Goal: Information Seeking & Learning: Find specific fact

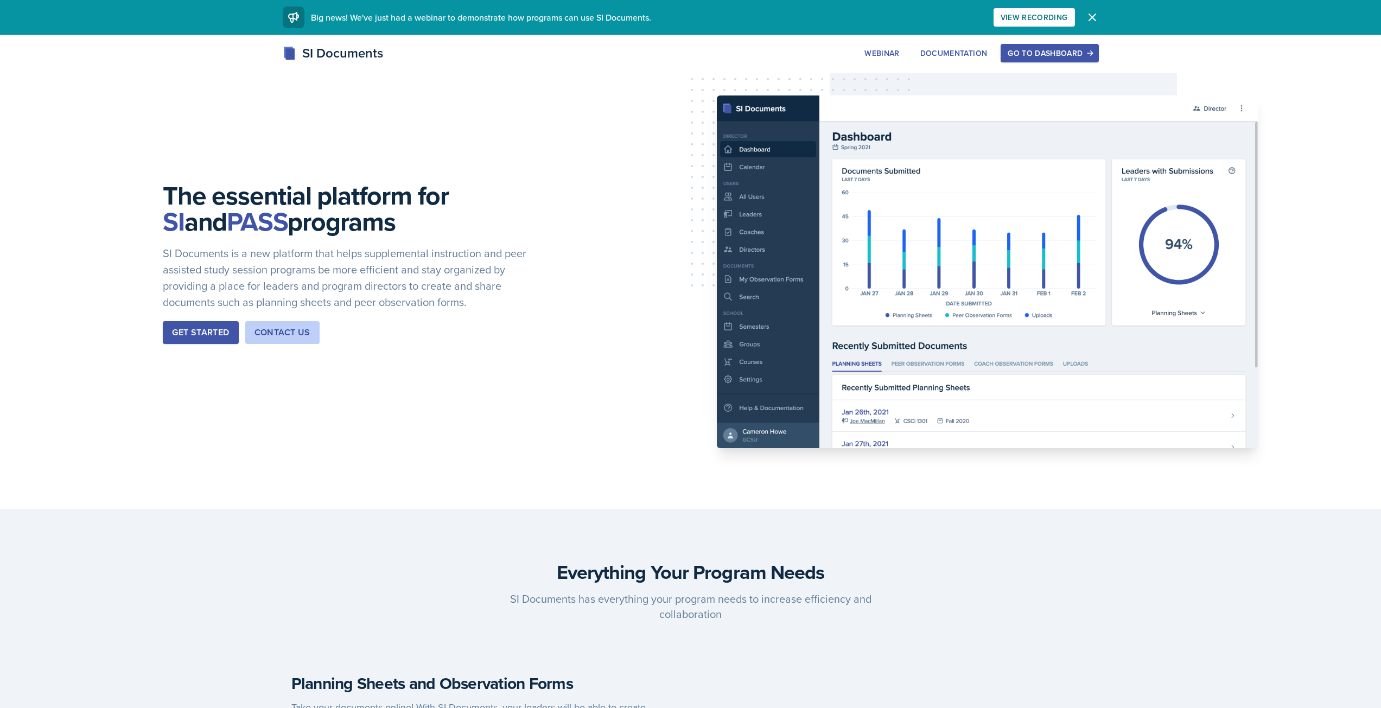
drag, startPoint x: 1058, startPoint y: 59, endPoint x: 1059, endPoint y: 66, distance: 7.1
click at [1059, 66] on div "SI Documents Webinar Documentation Go to Dashboard Sign Up Go to Dashboard" at bounding box center [690, 64] width 1381 height 43
click at [1053, 49] on div "Go to Dashboard" at bounding box center [1050, 53] width 84 height 9
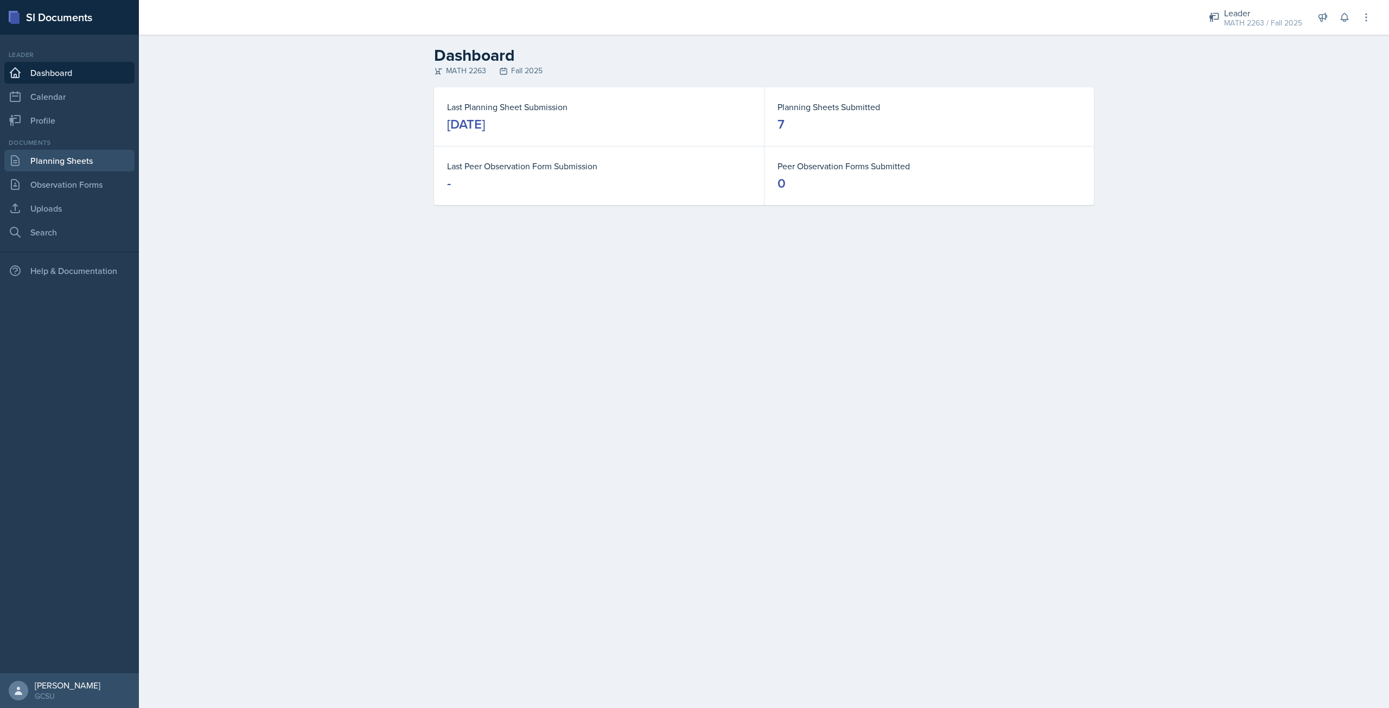
click at [60, 161] on link "Planning Sheets" at bounding box center [69, 161] width 130 height 22
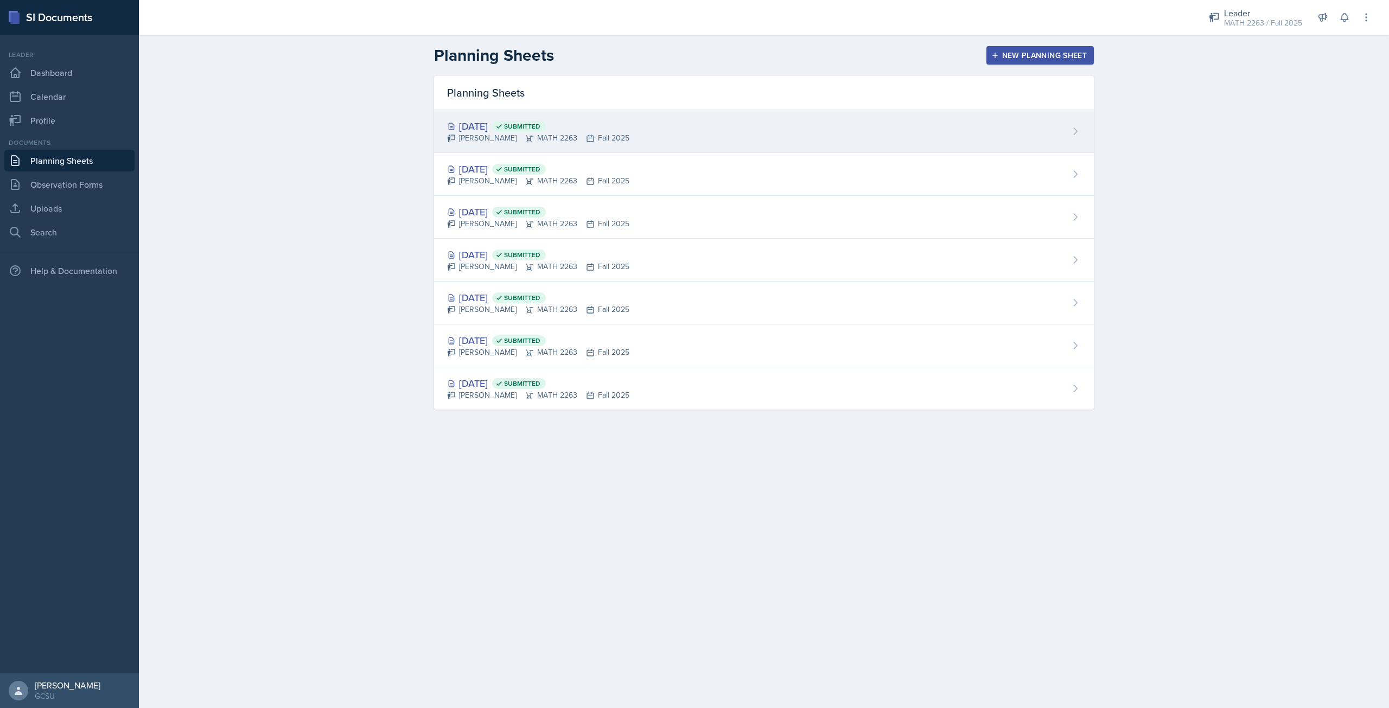
click at [488, 128] on div "[DATE] Submitted" at bounding box center [538, 126] width 182 height 15
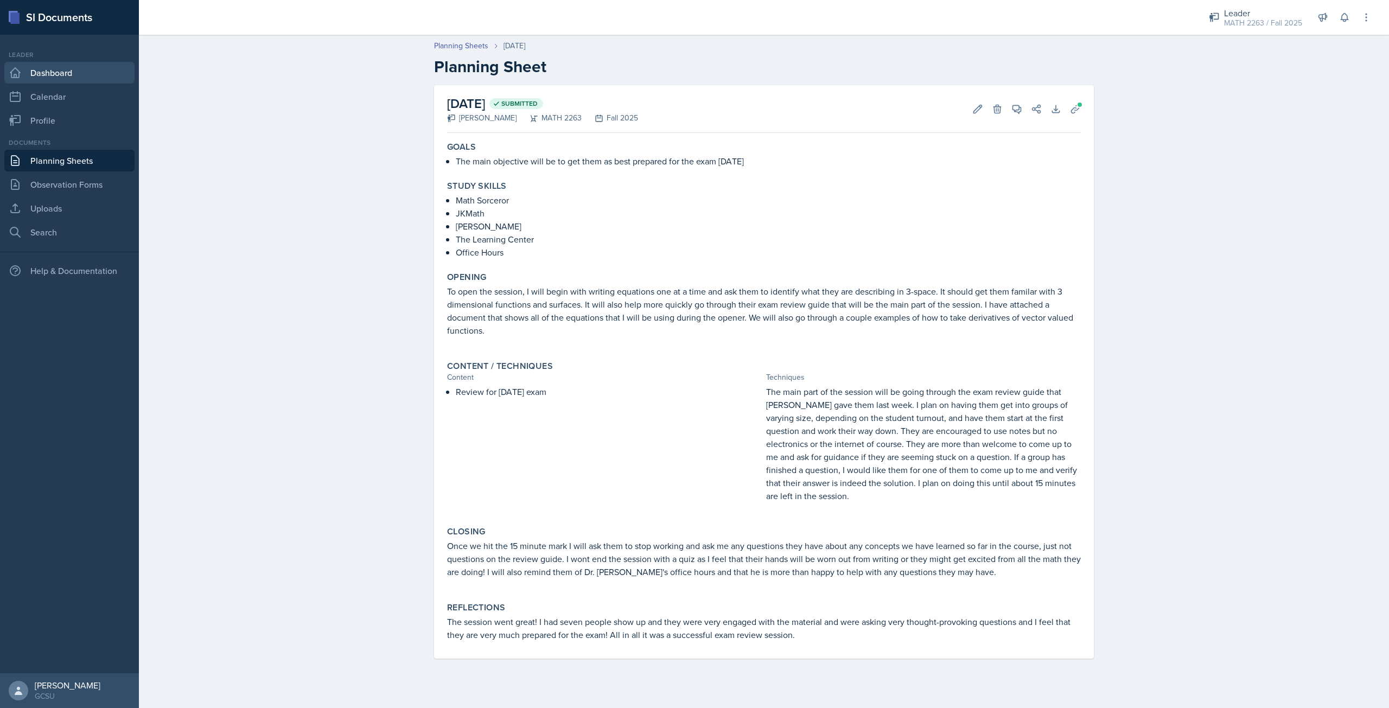
click at [47, 77] on link "Dashboard" at bounding box center [69, 73] width 130 height 22
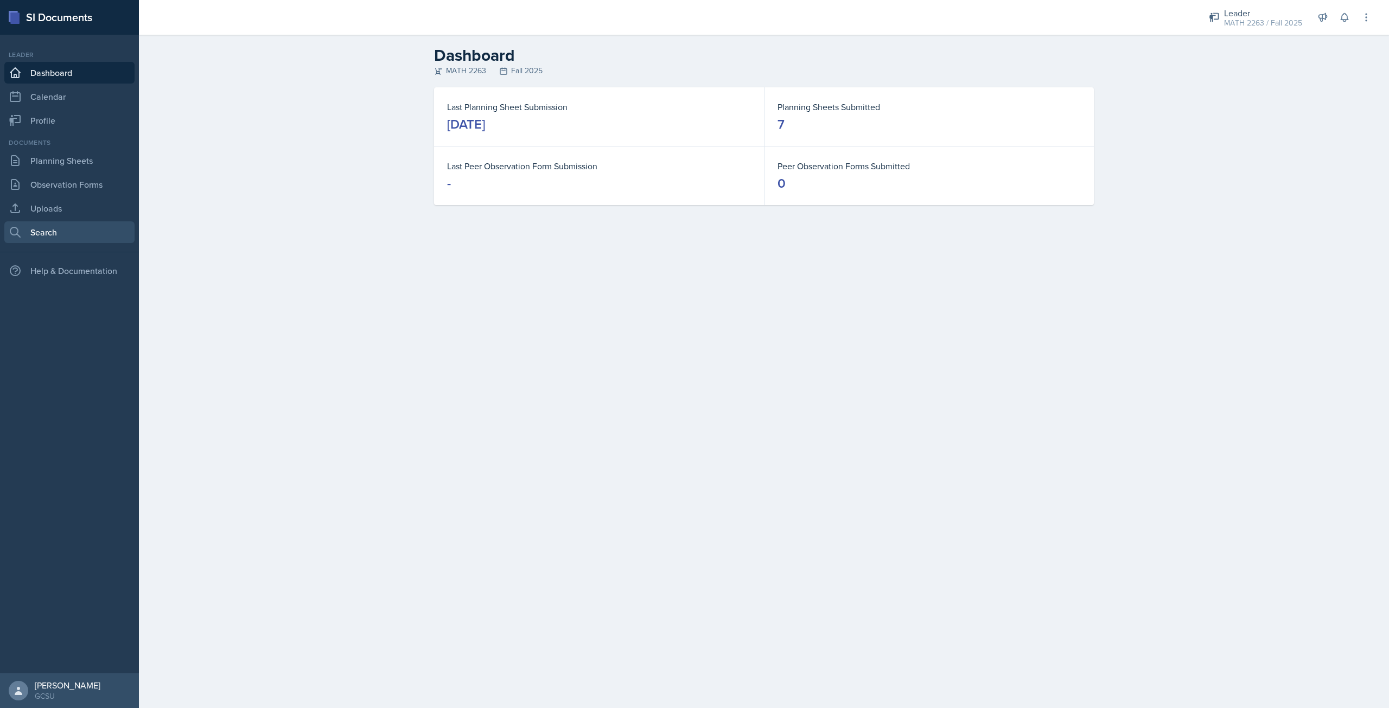
click at [38, 233] on link "Search" at bounding box center [69, 232] width 130 height 22
select select "all"
select select "1"
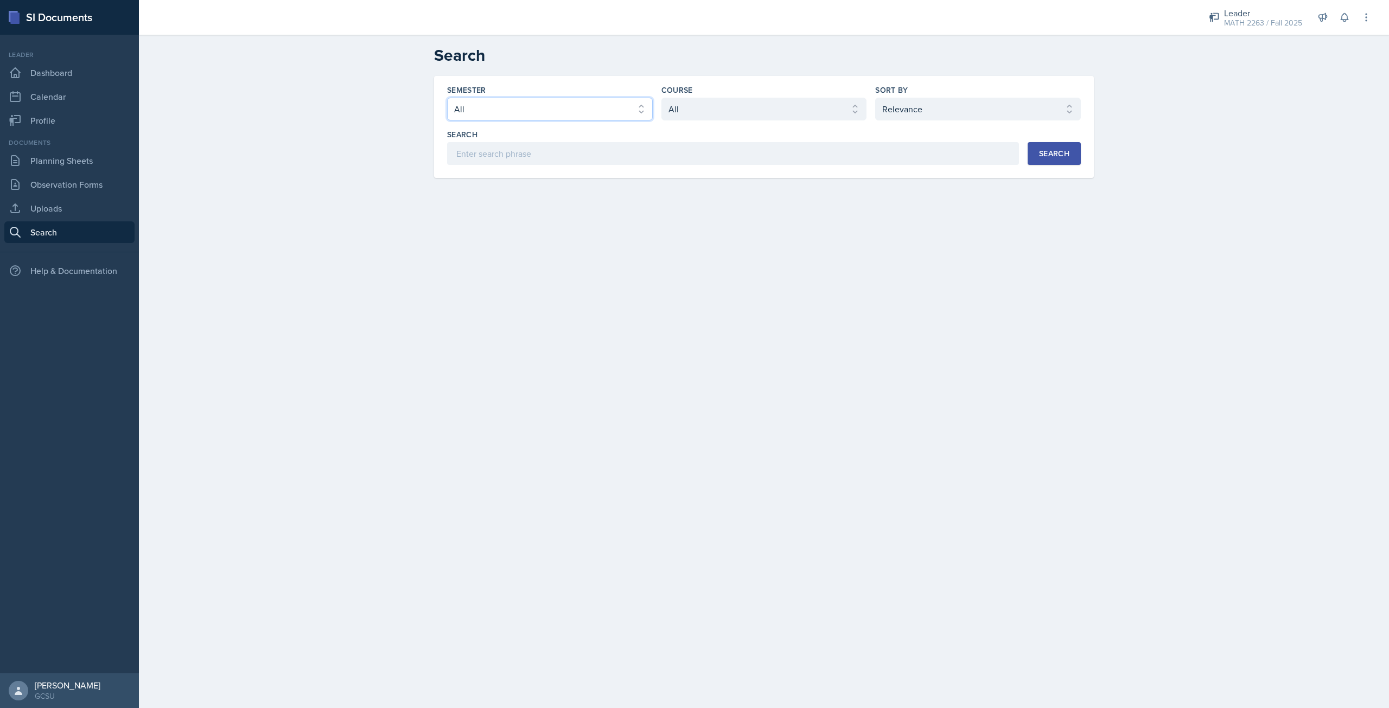
click at [606, 100] on select "Select semester All Fall 2025 Spring 2025 Fall 2024 Spring 2024 Fall 2023 Sprin…" at bounding box center [550, 109] width 206 height 23
select select "986fdc3e-2246-4ffd-9cb8-78666de4ebed"
click at [447, 98] on select "Select semester All Fall 2025 Spring 2025 Fall 2024 Spring 2024 Fall 2023 Sprin…" at bounding box center [550, 109] width 206 height 23
click at [726, 117] on select "Select course All ACCT 3101 ACCT 3102 ASTR 1000 BIOL 1100 BIOL 1107 BIOL 1108 B…" at bounding box center [765, 109] width 206 height 23
click at [662, 98] on select "Select course All ACCT 3101 ACCT 3102 ASTR 1000 BIOL 1100 BIOL 1107 BIOL 1108 B…" at bounding box center [765, 109] width 206 height 23
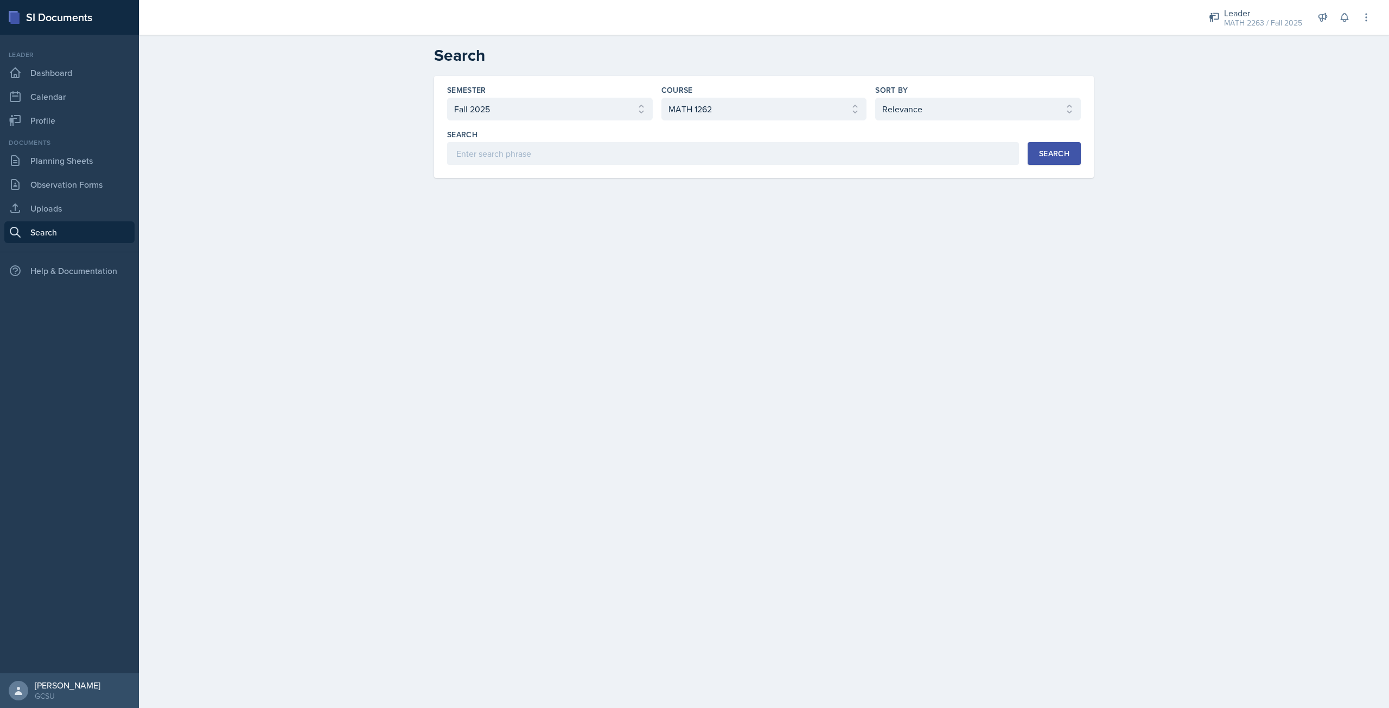
click at [1030, 160] on button "Search" at bounding box center [1054, 153] width 53 height 23
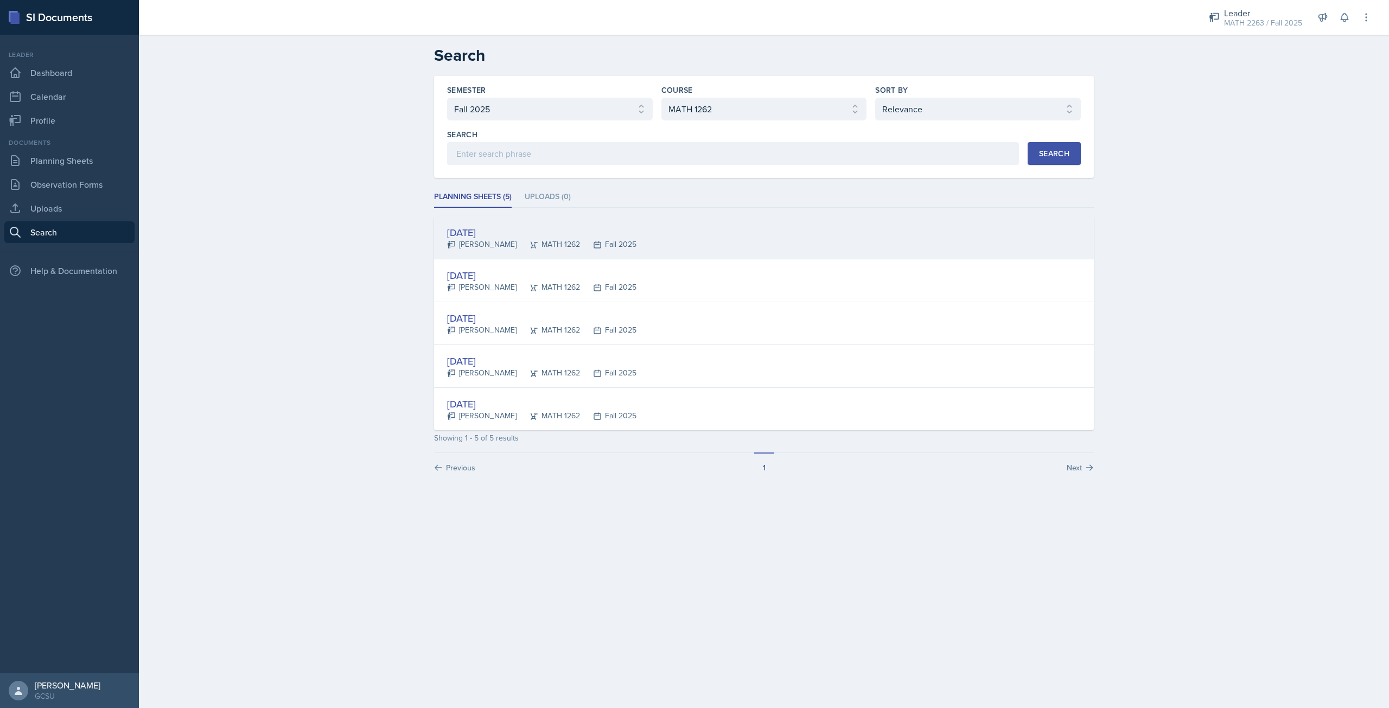
click at [515, 228] on div "[DATE]" at bounding box center [541, 232] width 189 height 15
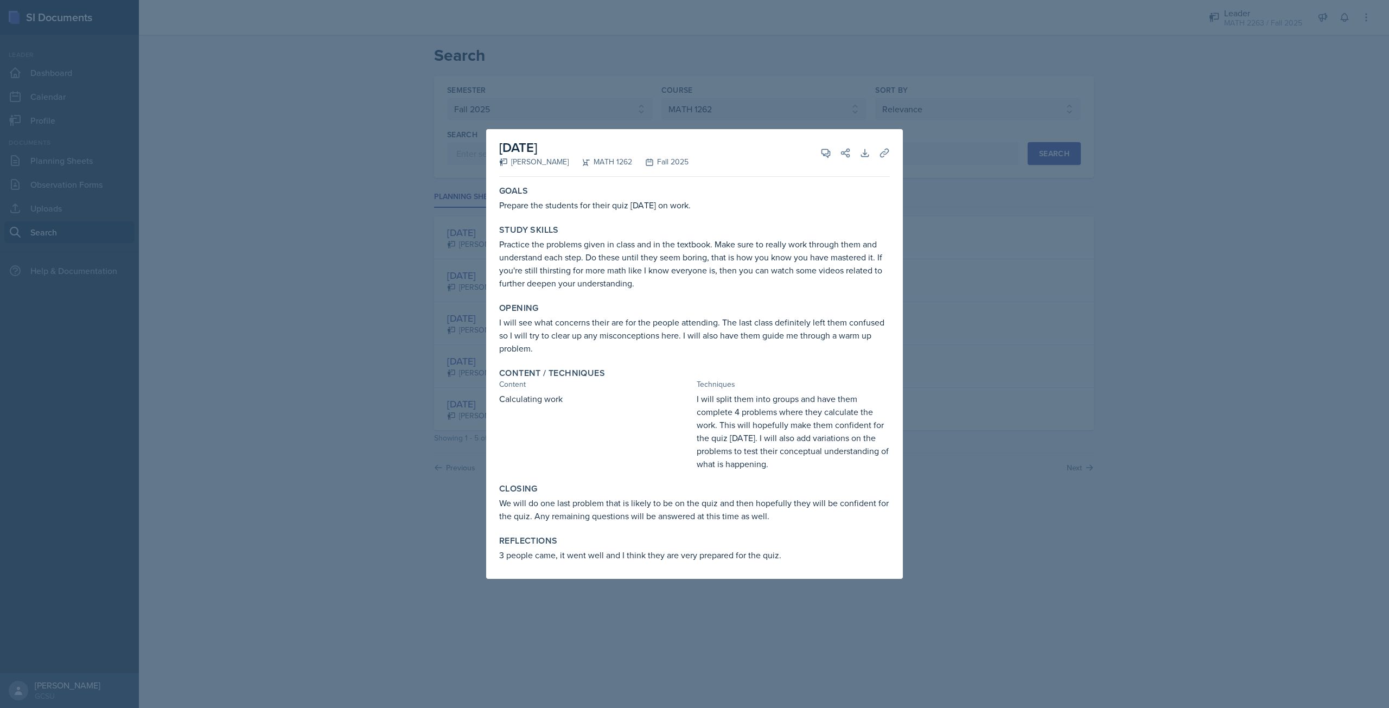
click at [910, 200] on div at bounding box center [694, 354] width 1389 height 708
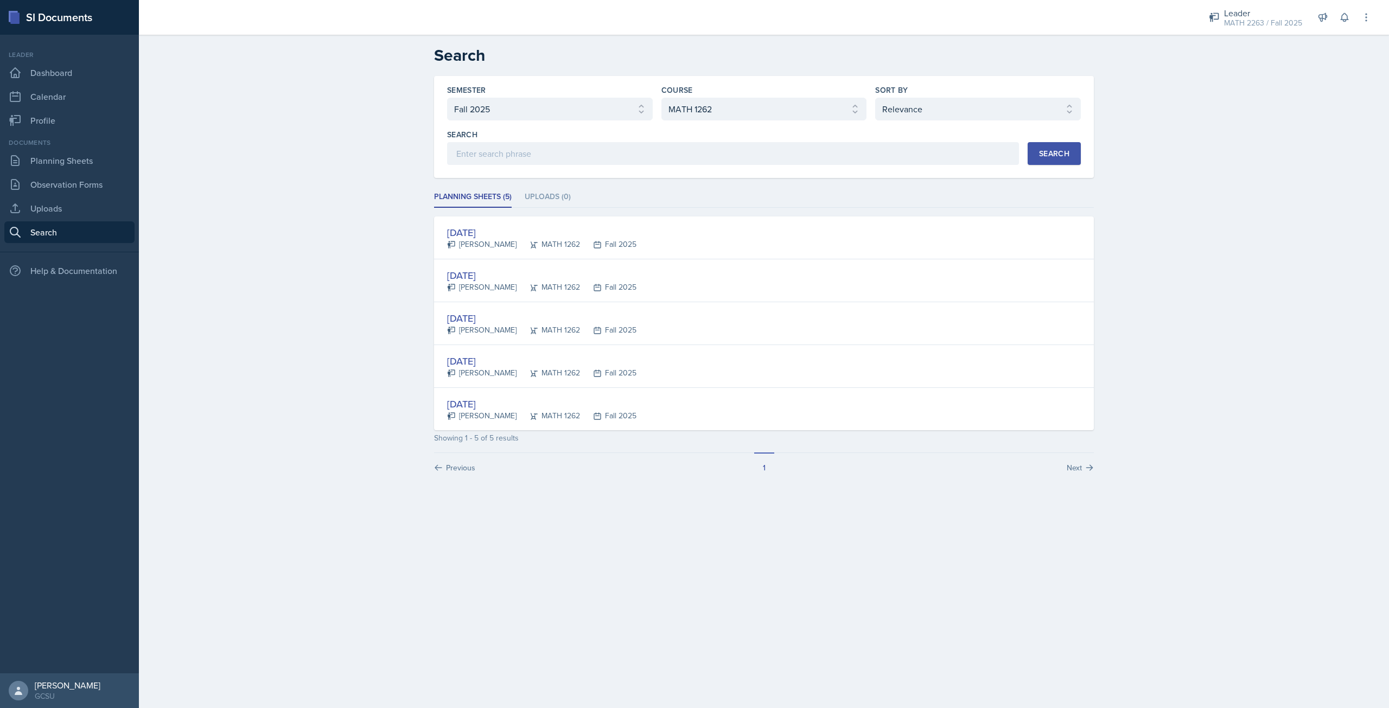
click at [773, 122] on div "Semester Select semester All Fall 2025 Spring 2025 Fall 2024 Spring 2024 Fall 2…" at bounding box center [764, 125] width 634 height 80
click at [769, 117] on select "Select course All ACCT 3101 ACCT 3102 ASTR 1000 BIOL 1100 BIOL 1107 BIOL 1108 B…" at bounding box center [765, 109] width 206 height 23
select select "7e071553-0b37-4a4a-a235-5ee2229324e6"
click at [662, 98] on select "Select course All ACCT 3101 ACCT 3102 ASTR 1000 BIOL 1100 BIOL 1107 BIOL 1108 B…" at bounding box center [765, 109] width 206 height 23
click at [1068, 162] on button "Search" at bounding box center [1054, 153] width 53 height 23
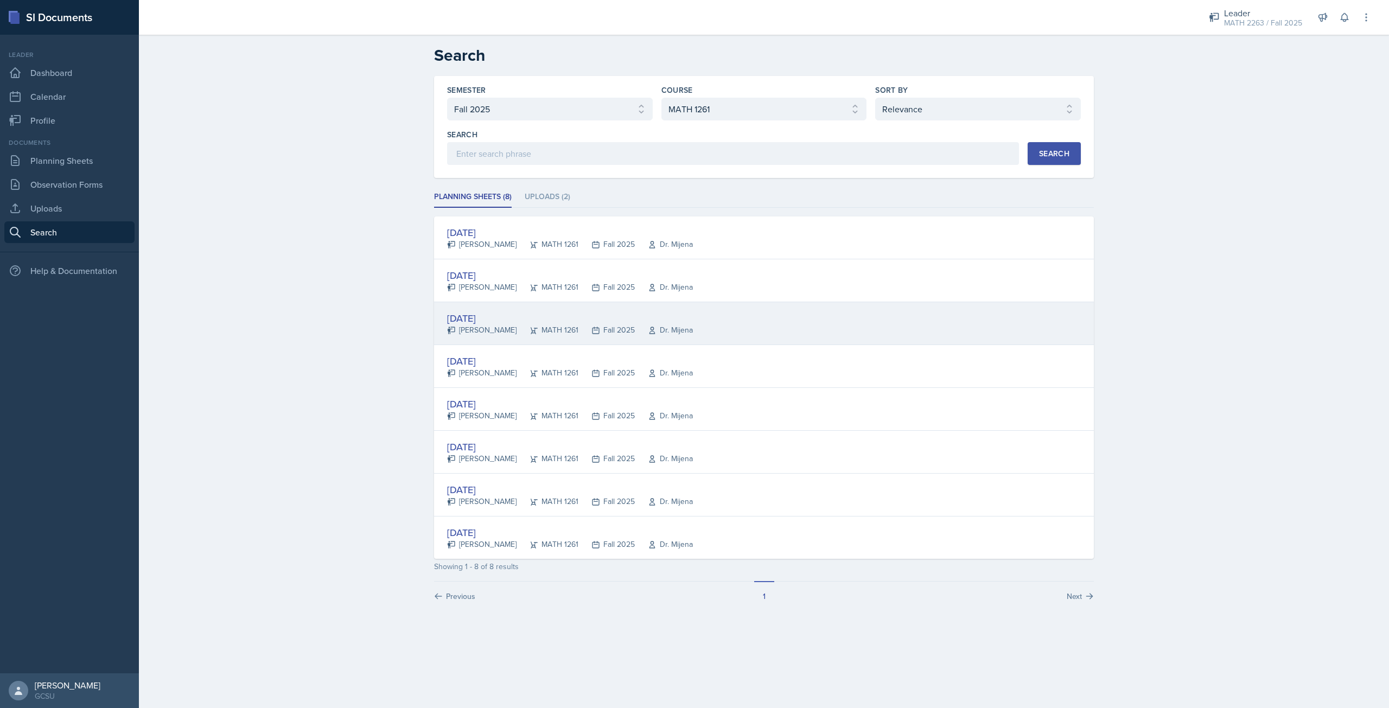
click at [498, 310] on div "[DATE] [PERSON_NAME] MATH 1261 Fall 2025 Dr. Mijena" at bounding box center [764, 323] width 660 height 43
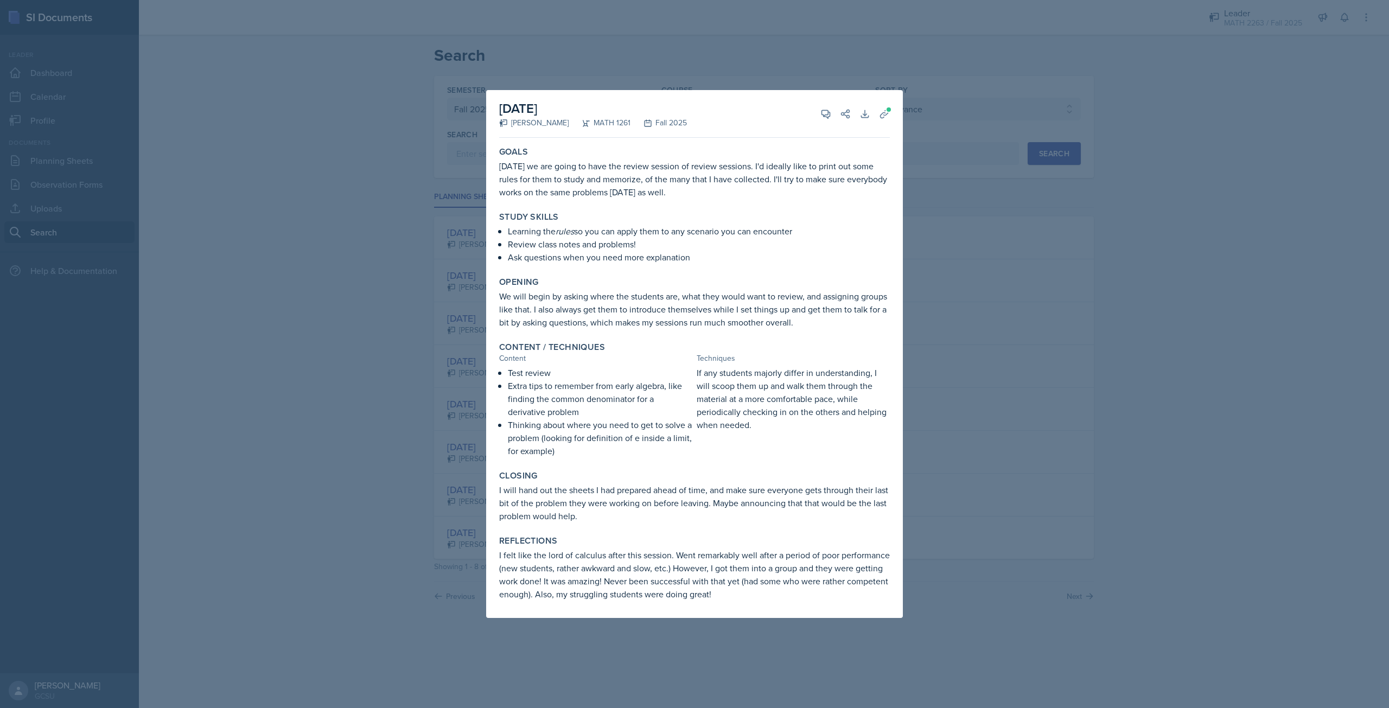
drag, startPoint x: 1031, startPoint y: 333, endPoint x: 1022, endPoint y: 338, distance: 10.2
click at [1023, 338] on div at bounding box center [694, 354] width 1389 height 708
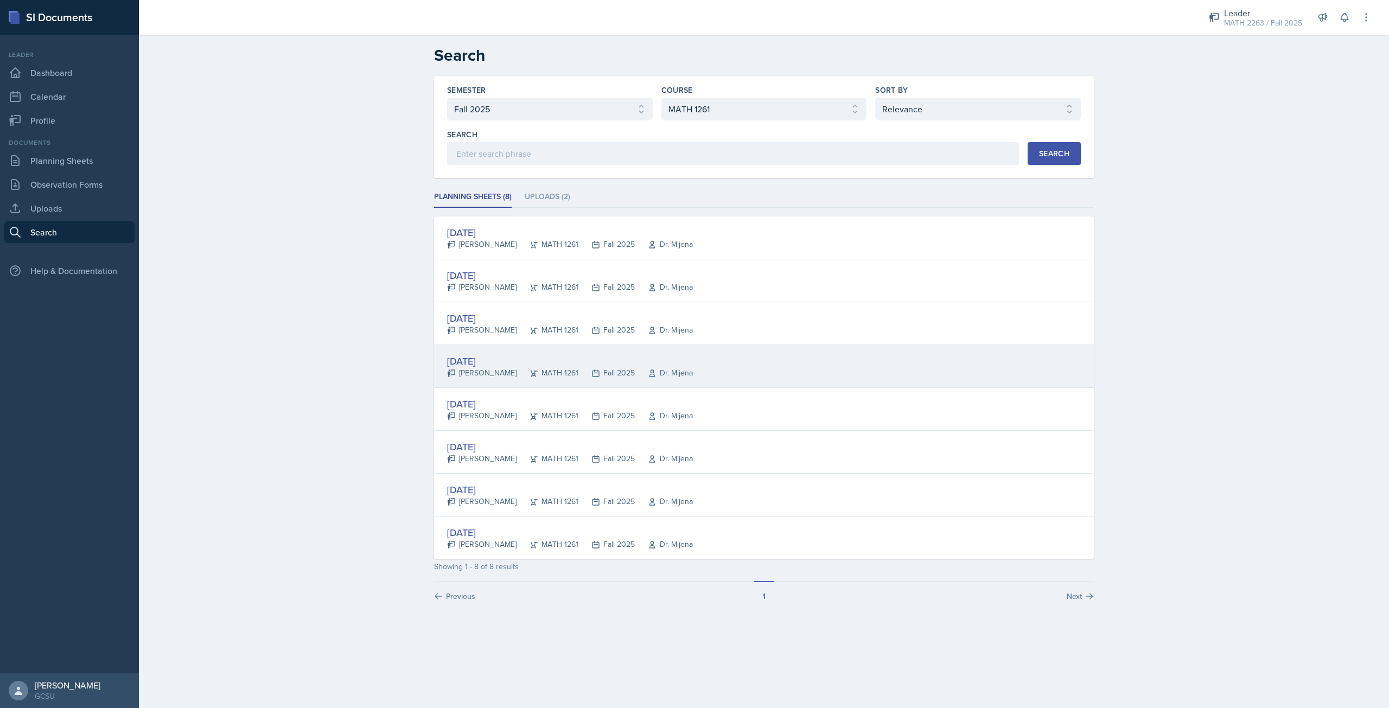
click at [515, 364] on div "[DATE]" at bounding box center [570, 361] width 246 height 15
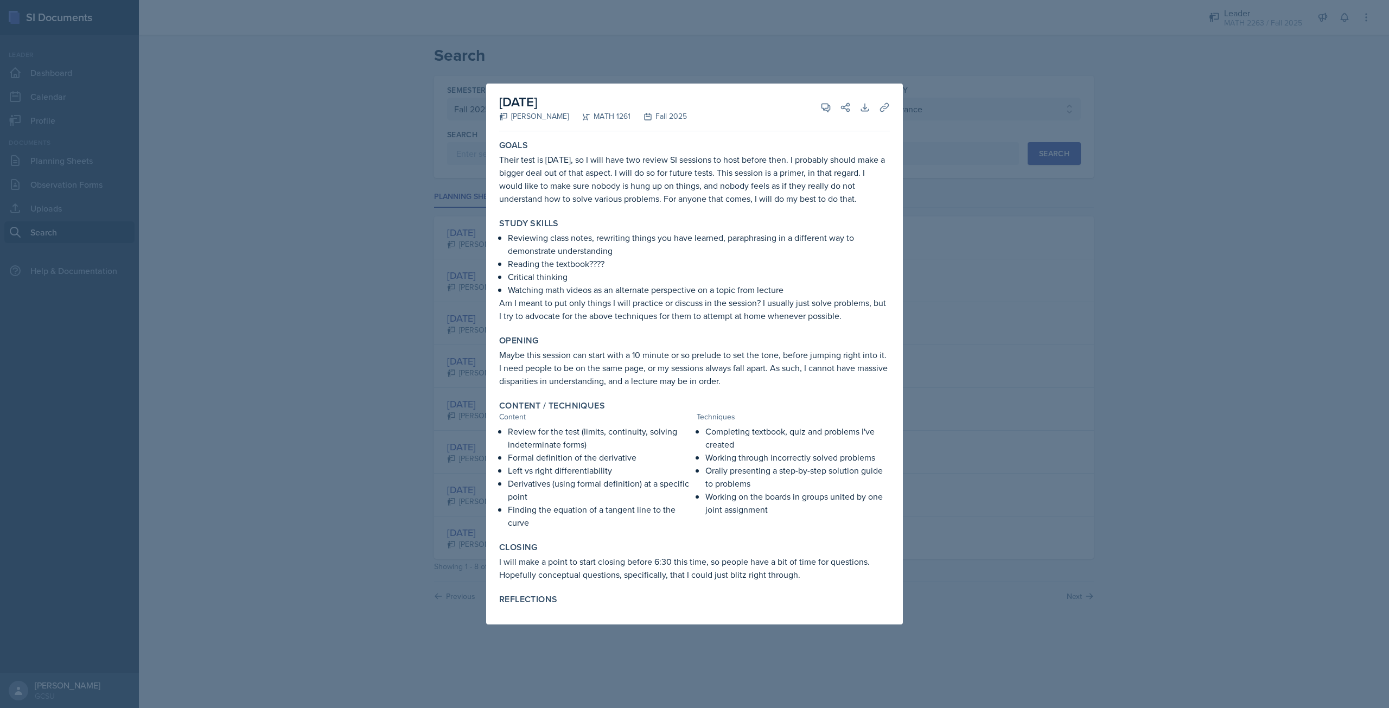
click at [1096, 294] on div at bounding box center [694, 354] width 1389 height 708
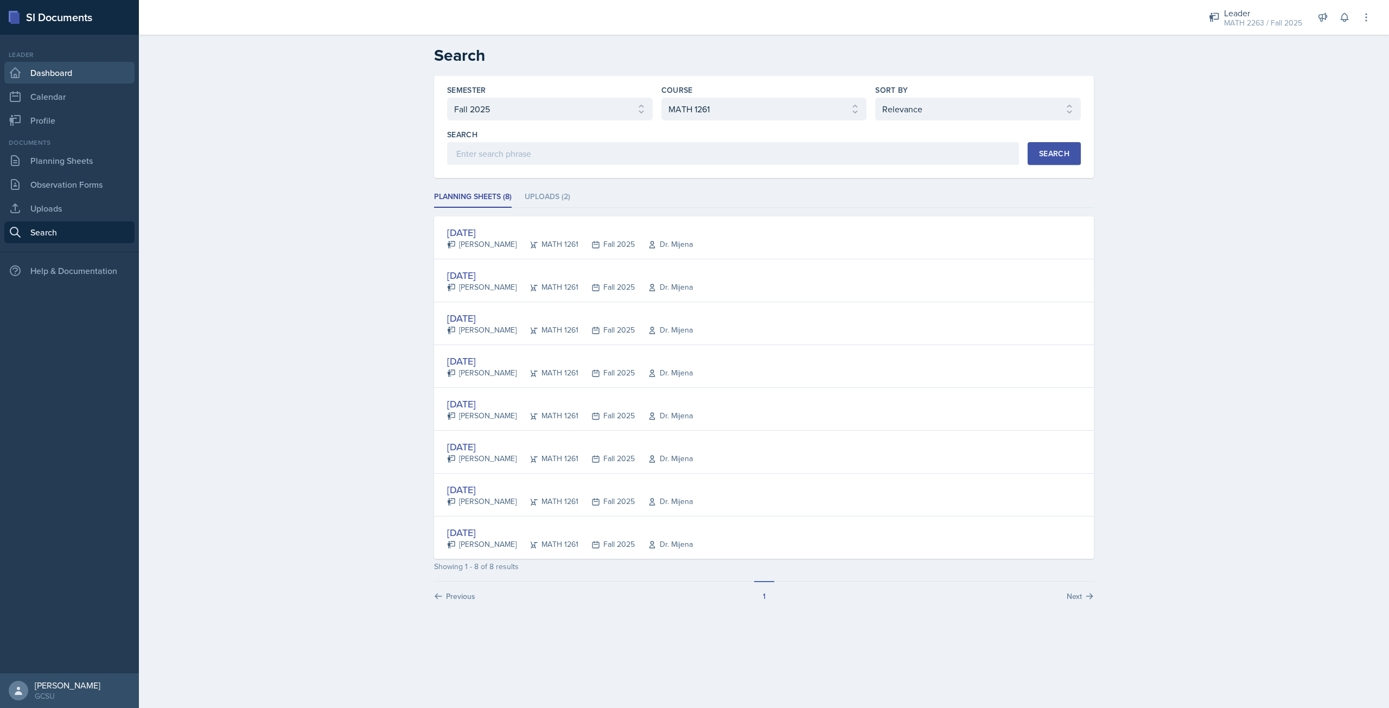
click at [65, 67] on link "Dashboard" at bounding box center [69, 73] width 130 height 22
